Goal: Task Accomplishment & Management: Manage account settings

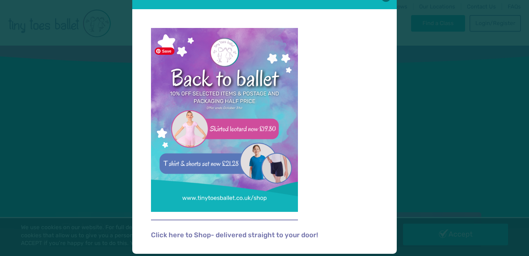
scroll to position [24, 0]
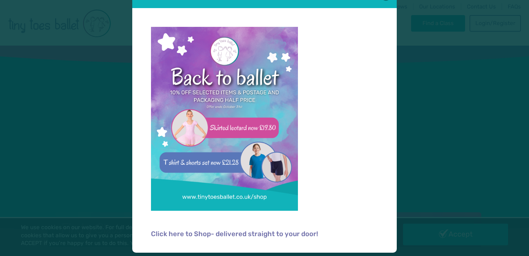
click at [479, 97] on div "Back to Ballet Offer Click here to Shop- delivered straight to your door!" at bounding box center [264, 128] width 529 height 256
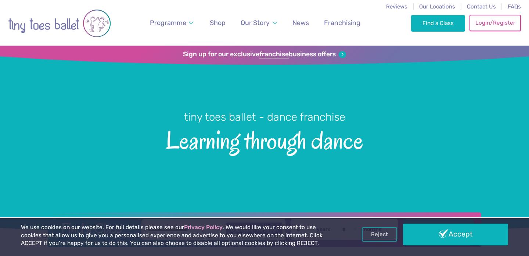
click at [492, 20] on link "Login/Register" at bounding box center [495, 23] width 51 height 16
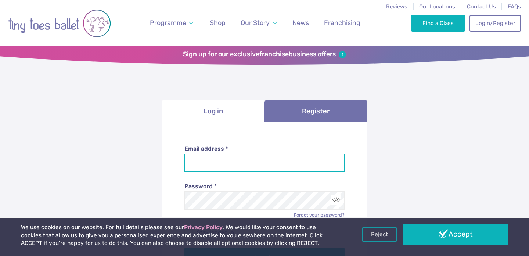
click at [234, 160] on input "Email address *" at bounding box center [265, 163] width 161 height 18
type input "**********"
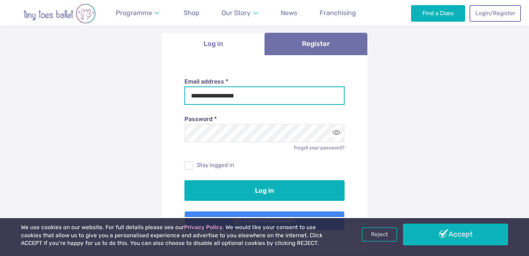
scroll to position [90, 0]
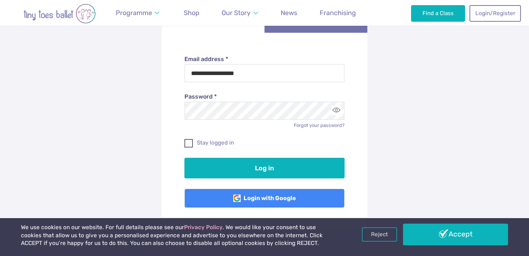
click at [221, 143] on label "Stay logged in" at bounding box center [265, 143] width 161 height 8
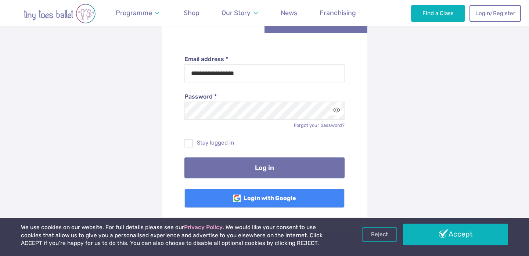
click at [225, 171] on button "Log in" at bounding box center [265, 167] width 161 height 21
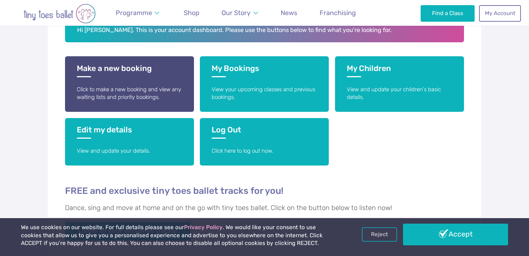
scroll to position [160, 0]
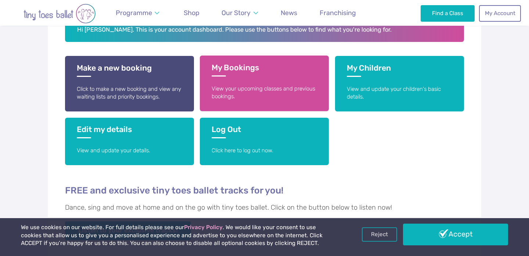
click at [261, 84] on link "My Bookings View your upcoming classes and previous bookings." at bounding box center [264, 84] width 129 height 56
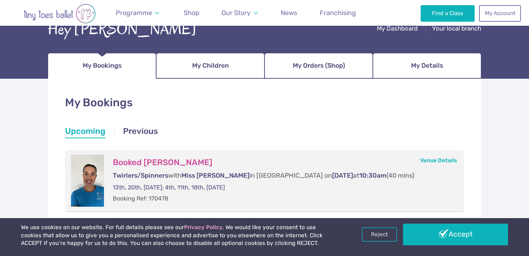
scroll to position [43, 0]
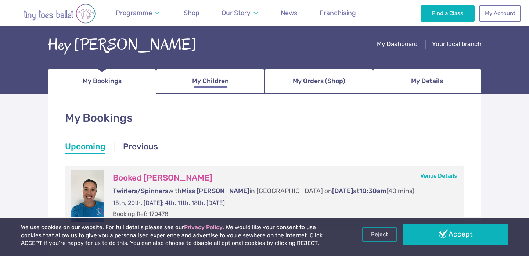
click at [201, 76] on span "My Children" at bounding box center [210, 81] width 37 height 13
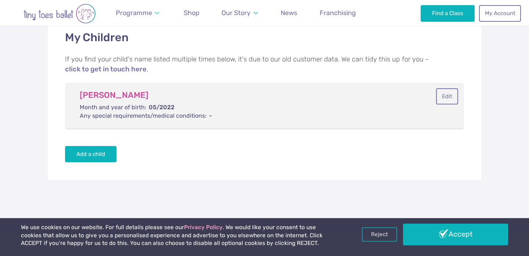
scroll to position [125, 0]
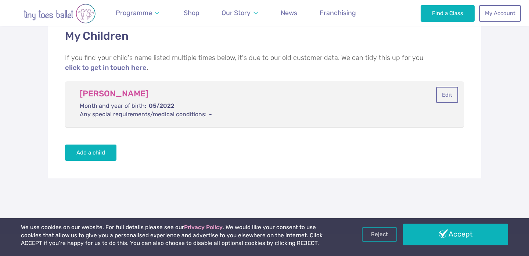
click at [435, 104] on div "Edit" at bounding box center [434, 104] width 47 height 36
click at [443, 98] on button "Edit" at bounding box center [447, 94] width 22 height 16
type input "**********"
select select "*"
select select "****"
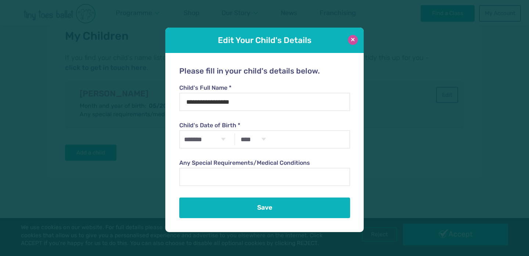
click at [350, 39] on button at bounding box center [353, 40] width 10 height 10
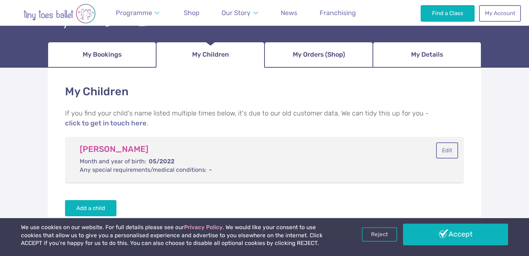
scroll to position [68, 0]
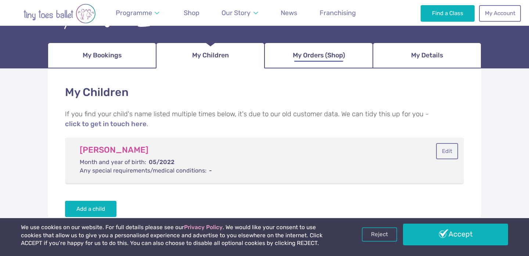
click at [300, 59] on span "My Orders (Shop)" at bounding box center [319, 55] width 52 height 13
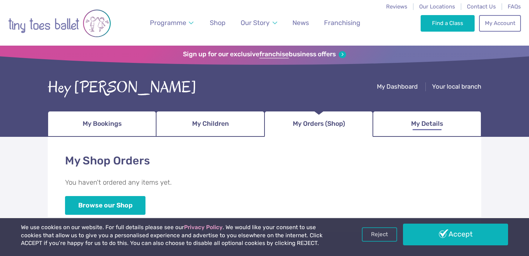
click at [413, 120] on span "My Details" at bounding box center [427, 123] width 32 height 13
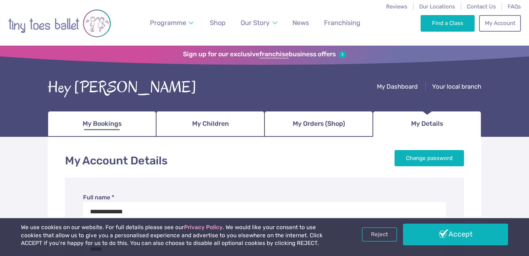
click at [86, 124] on span "My Bookings" at bounding box center [102, 123] width 39 height 13
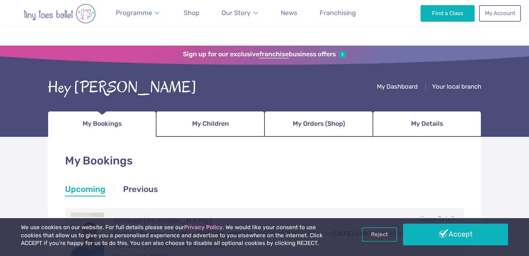
scroll to position [111, 0]
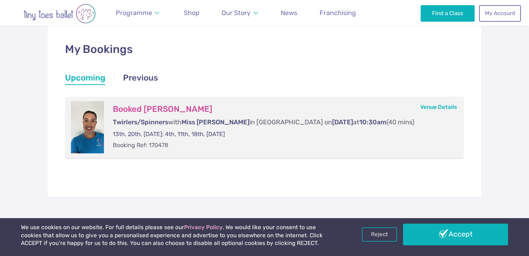
click at [133, 111] on h3 "Booked [PERSON_NAME]" at bounding box center [281, 109] width 337 height 10
